Goal: Transaction & Acquisition: Obtain resource

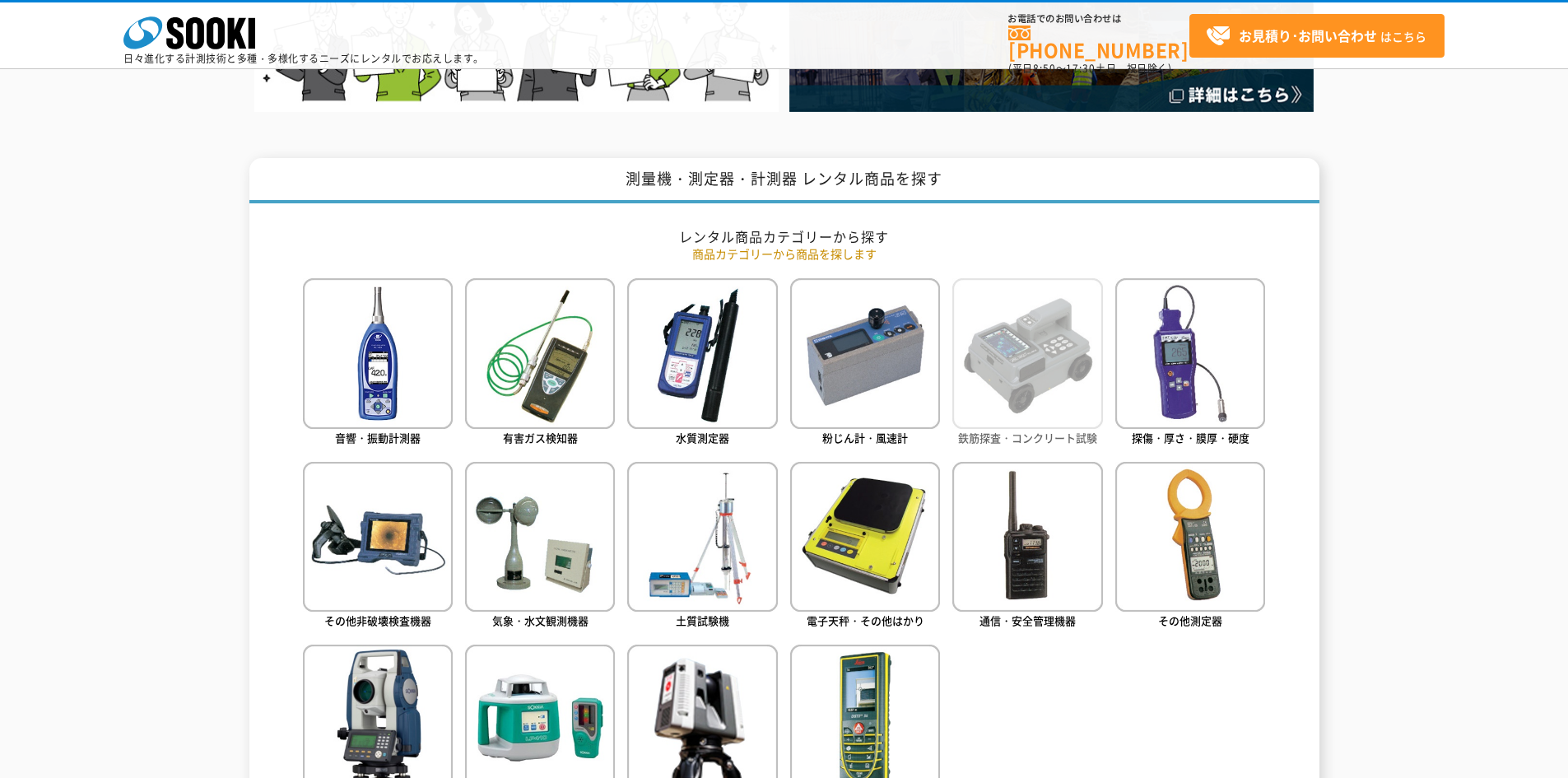
scroll to position [576, 0]
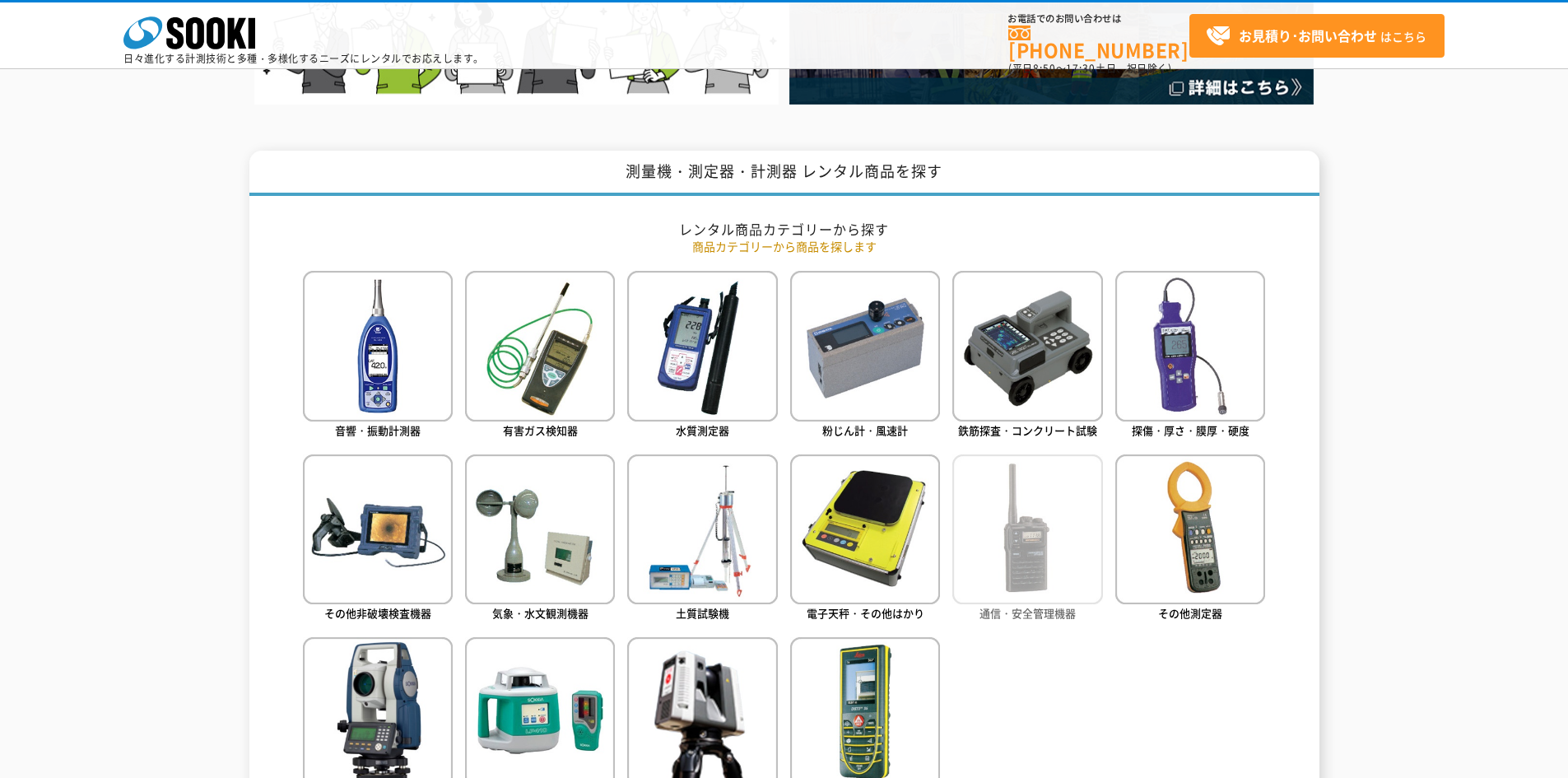
click at [983, 553] on img at bounding box center [1027, 529] width 150 height 150
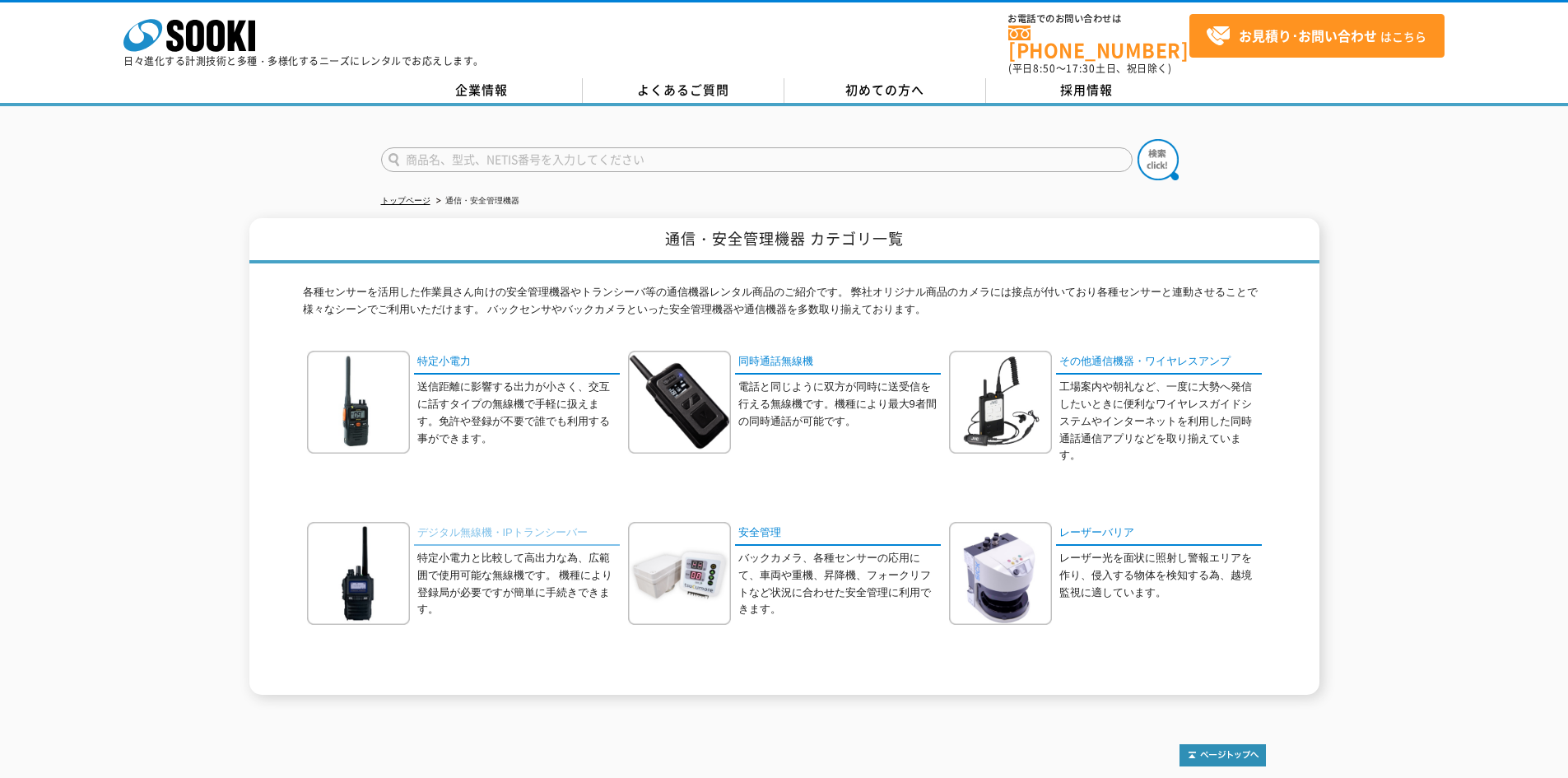
click at [542, 526] on link "デジタル無線機・IPトランシーバー" at bounding box center [516, 533] width 206 height 24
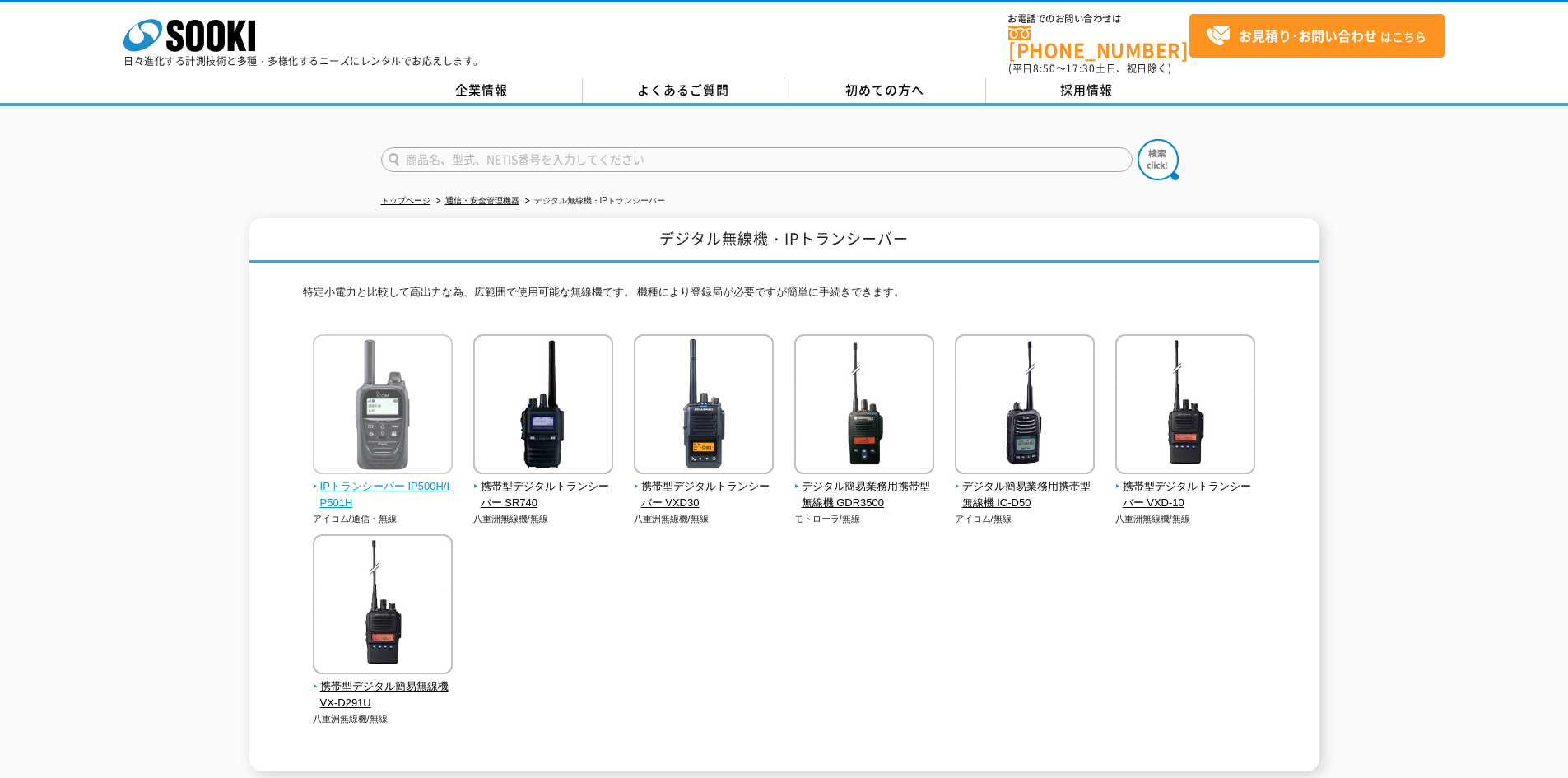
click at [411, 480] on span "IPトランシーバー IP500H/IP501H" at bounding box center [383, 495] width 141 height 35
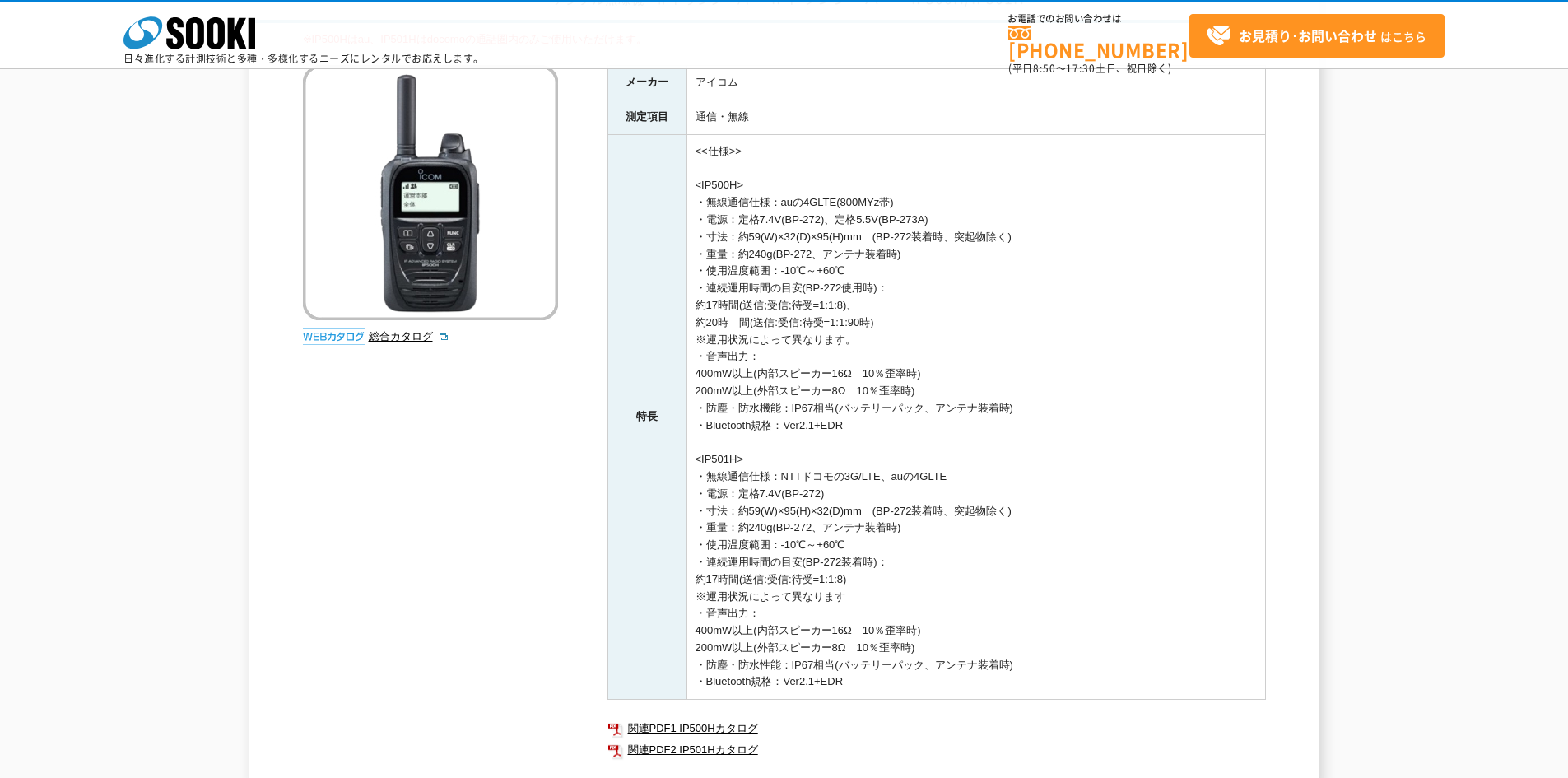
scroll to position [82, 0]
